Goal: Transaction & Acquisition: Obtain resource

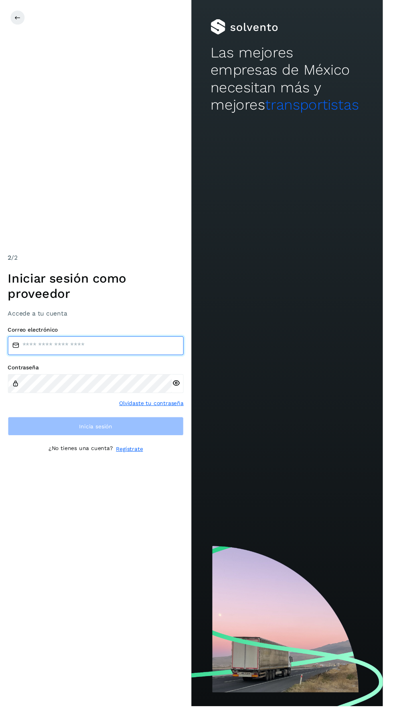
click at [118, 365] on input "email" at bounding box center [98, 354] width 181 height 19
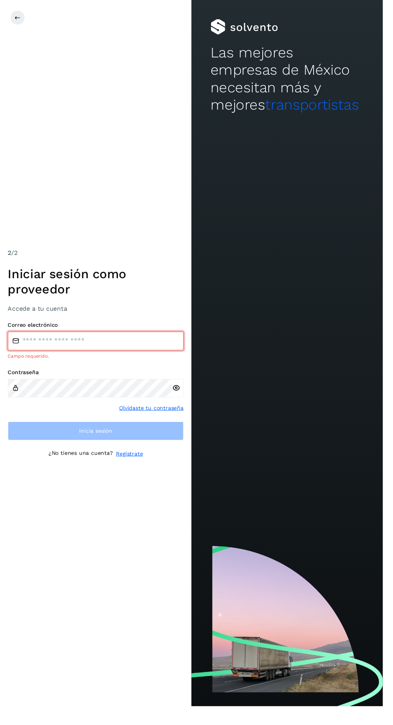
type input "**********"
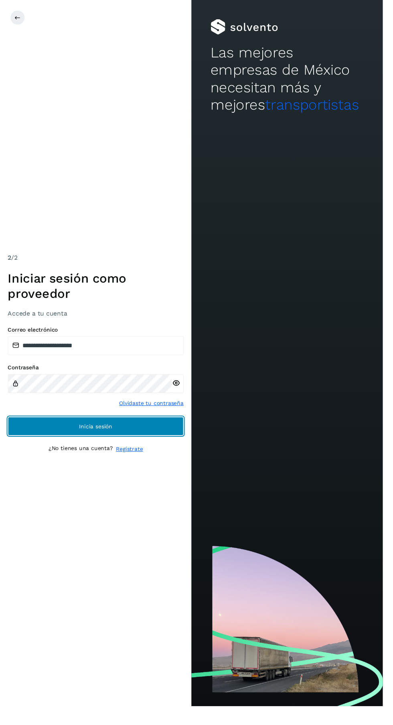
click at [143, 447] on button "Inicia sesión" at bounding box center [98, 437] width 181 height 19
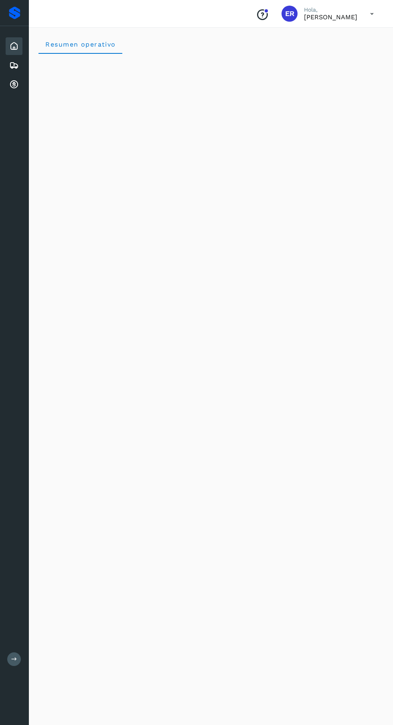
click at [14, 89] on icon at bounding box center [14, 85] width 10 height 10
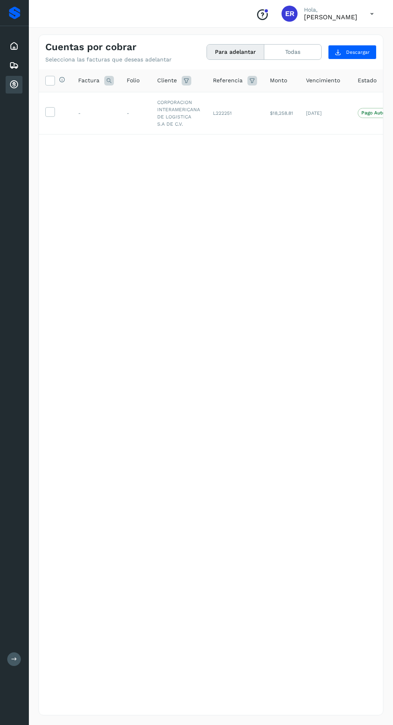
click at [53, 112] on icon at bounding box center [50, 111] width 8 height 8
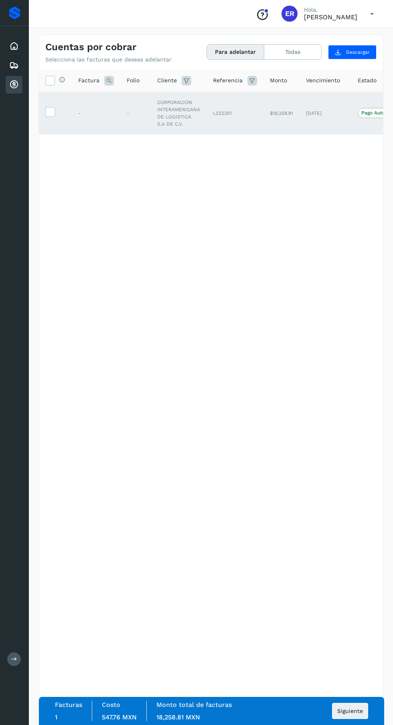
scroll to position [0, 67]
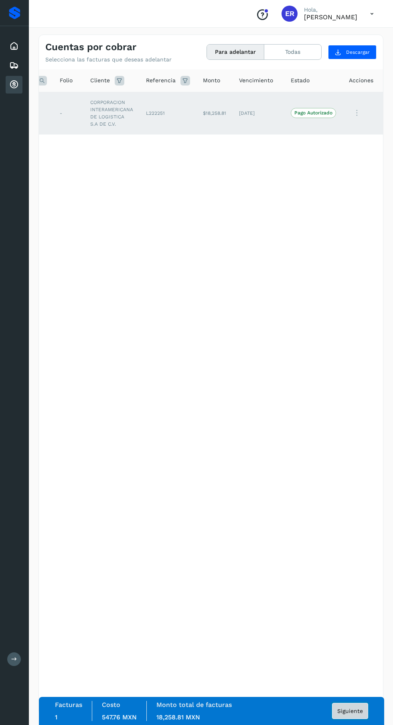
click at [354, 714] on span "Siguiente" at bounding box center [351, 711] width 26 height 6
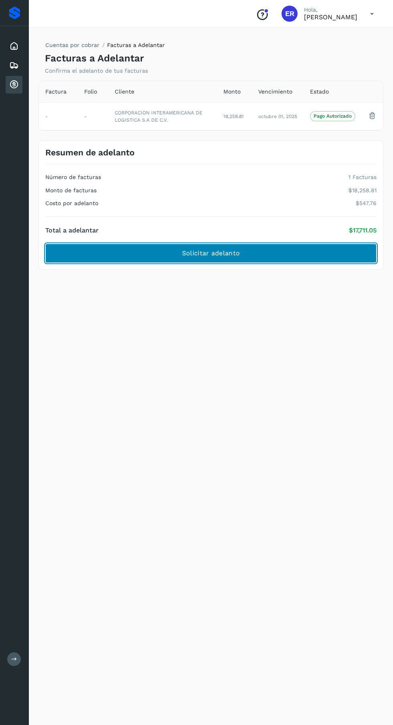
click at [297, 254] on button "Solicitar adelanto" at bounding box center [211, 253] width 332 height 19
